Goal: Information Seeking & Learning: Find specific fact

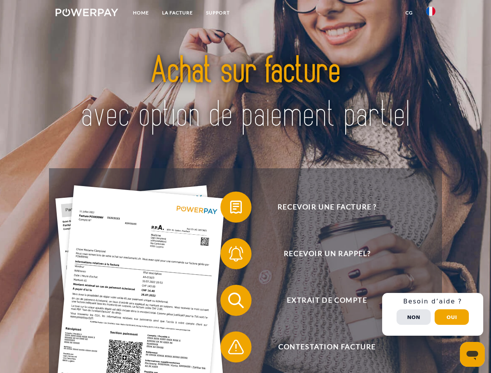
click at [87, 14] on img at bounding box center [87, 13] width 63 height 8
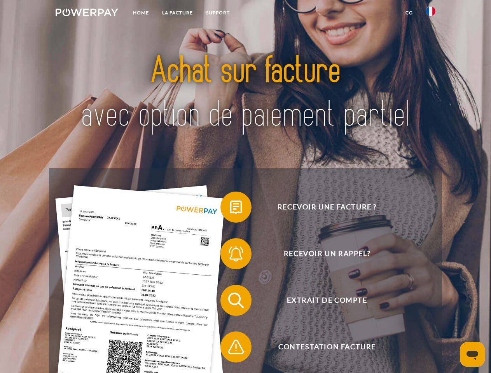
click at [431, 14] on img at bounding box center [430, 11] width 9 height 9
click at [409, 13] on link "CG" at bounding box center [409, 13] width 21 height 14
click at [230, 209] on span at bounding box center [224, 207] width 39 height 39
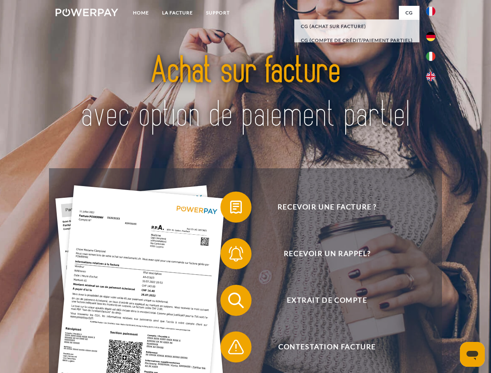
click at [230, 256] on span at bounding box center [224, 254] width 39 height 39
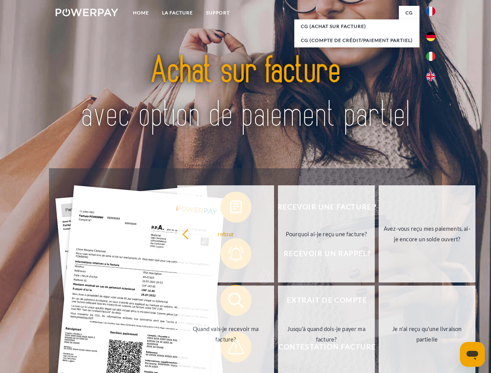
click at [278, 302] on link "Jusqu'à quand dois-je payer ma facture?" at bounding box center [326, 334] width 97 height 97
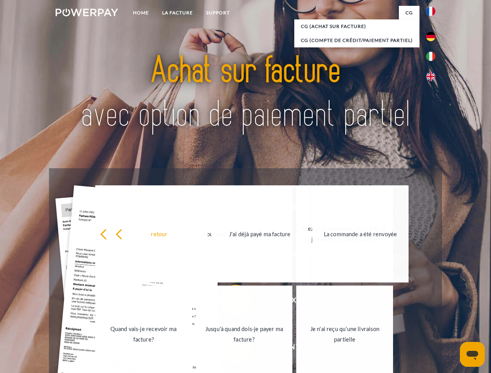
click at [230, 349] on link "Jusqu'à quand dois-je payer ma facture?" at bounding box center [244, 334] width 97 height 97
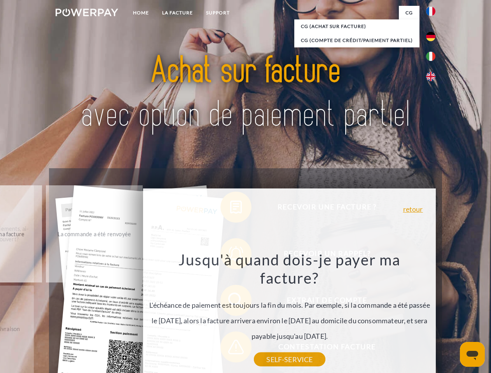
click at [433, 315] on div "Recevoir une facture ? Recevoir un rappel? Extrait de compte retour" at bounding box center [245, 323] width 393 height 311
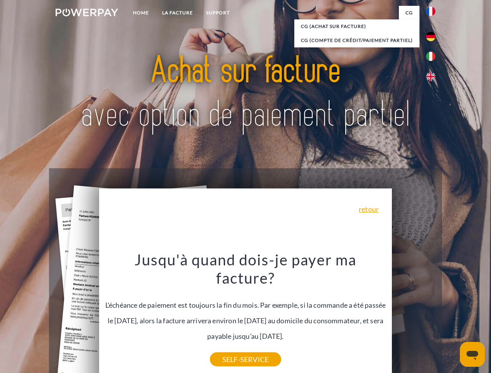
click at [414, 316] on span "Extrait de compte" at bounding box center [327, 300] width 191 height 31
click at [452, 317] on header "Home LA FACTURE Support" at bounding box center [245, 268] width 491 height 537
